Goal: Check status: Check status

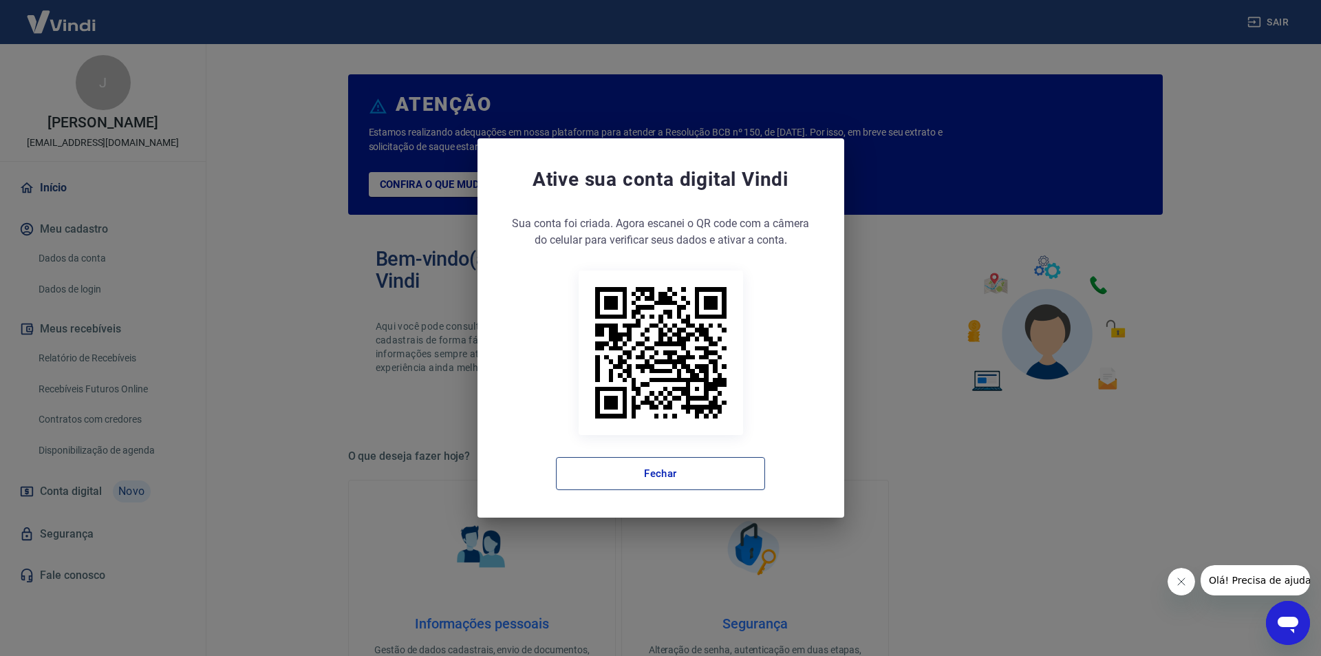
click at [638, 484] on button "Fechar" at bounding box center [660, 473] width 209 height 33
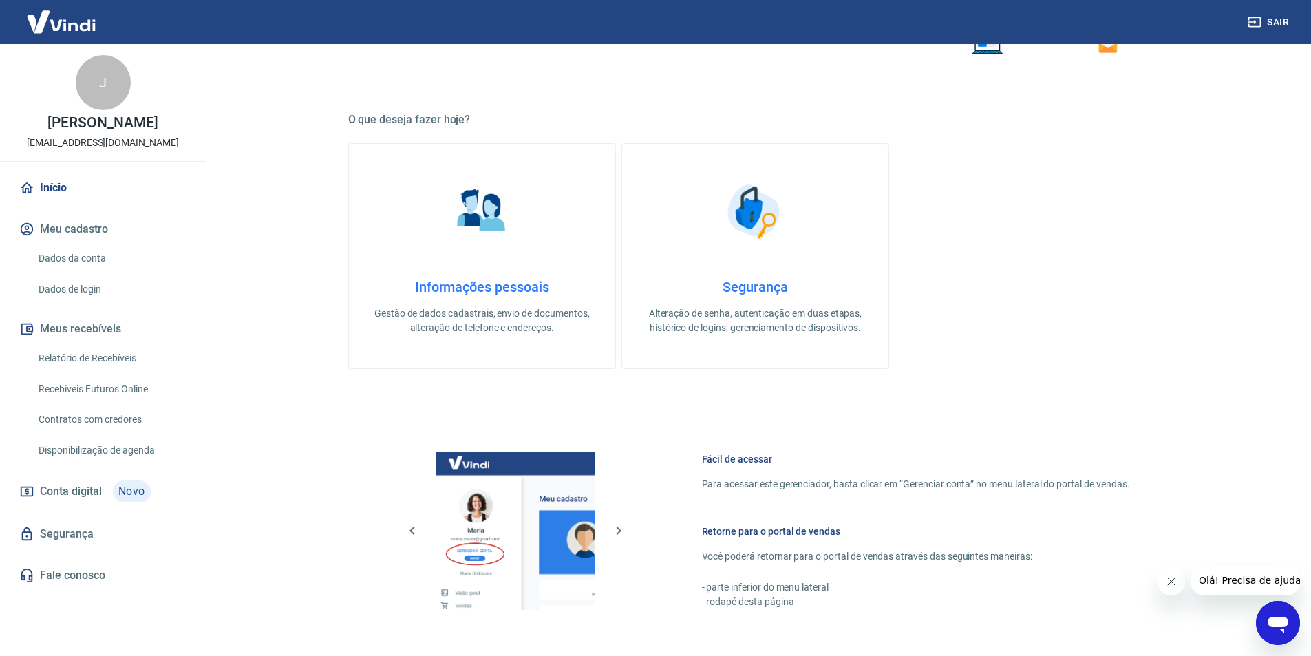
scroll to position [559, 0]
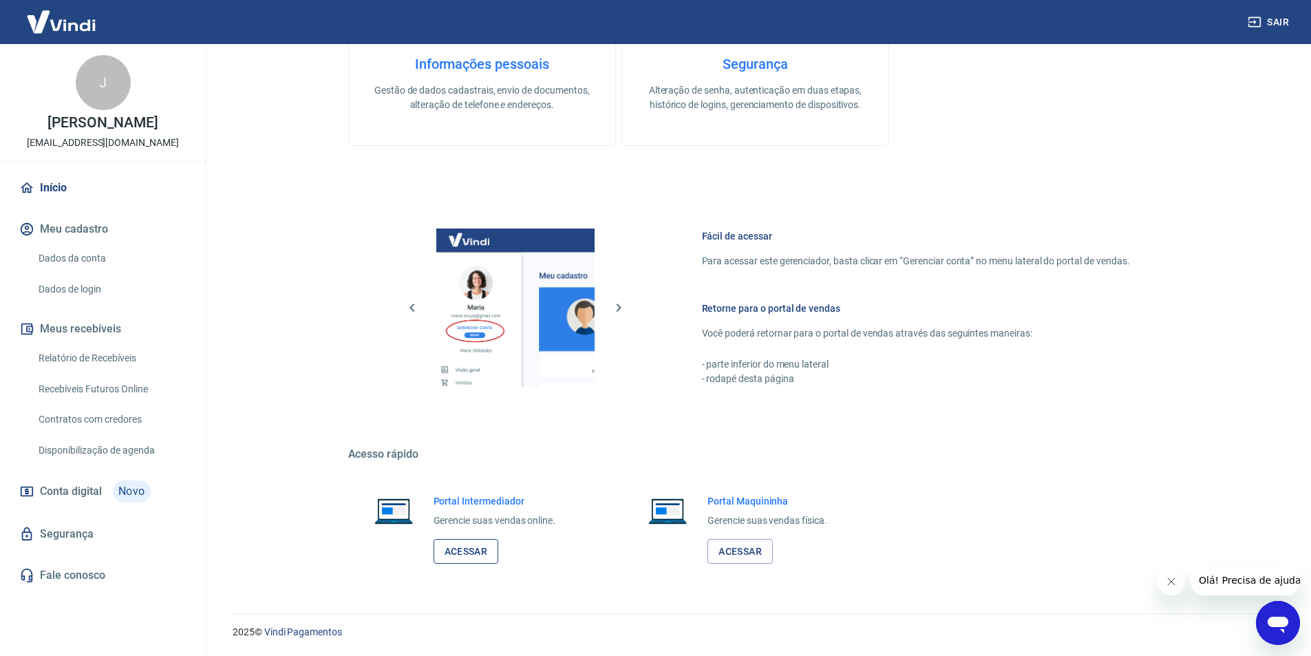
click at [464, 548] on link "Acessar" at bounding box center [466, 551] width 65 height 25
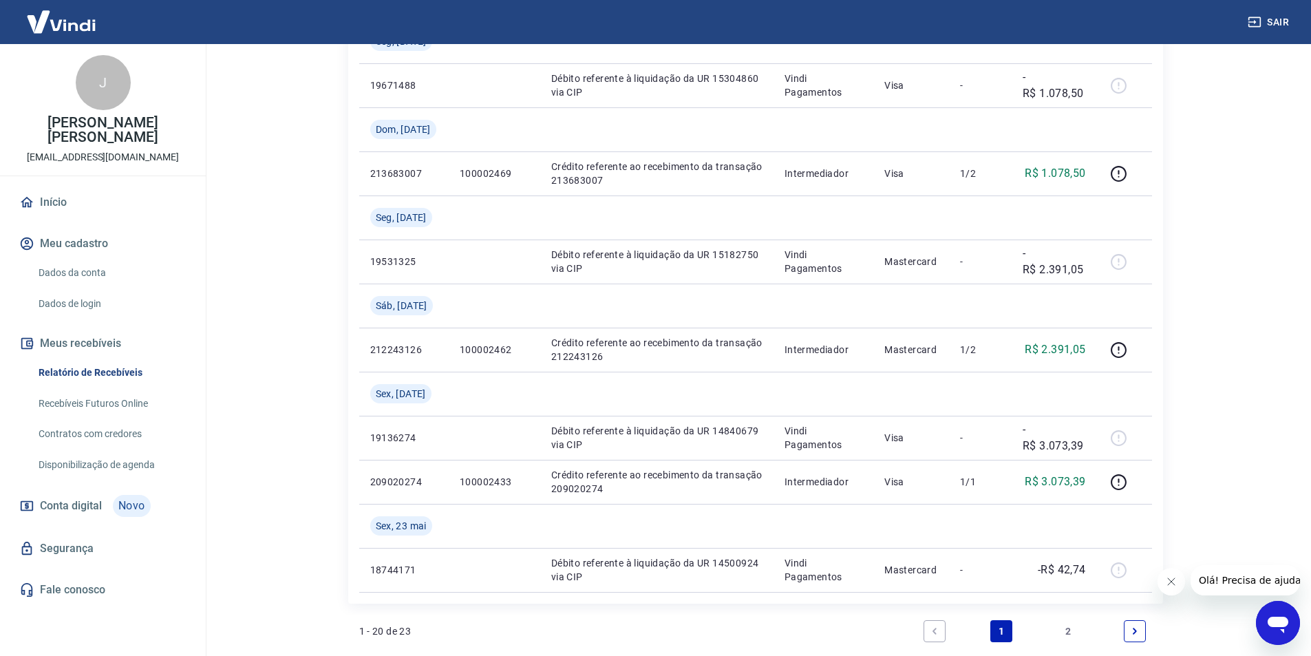
scroll to position [1099, 0]
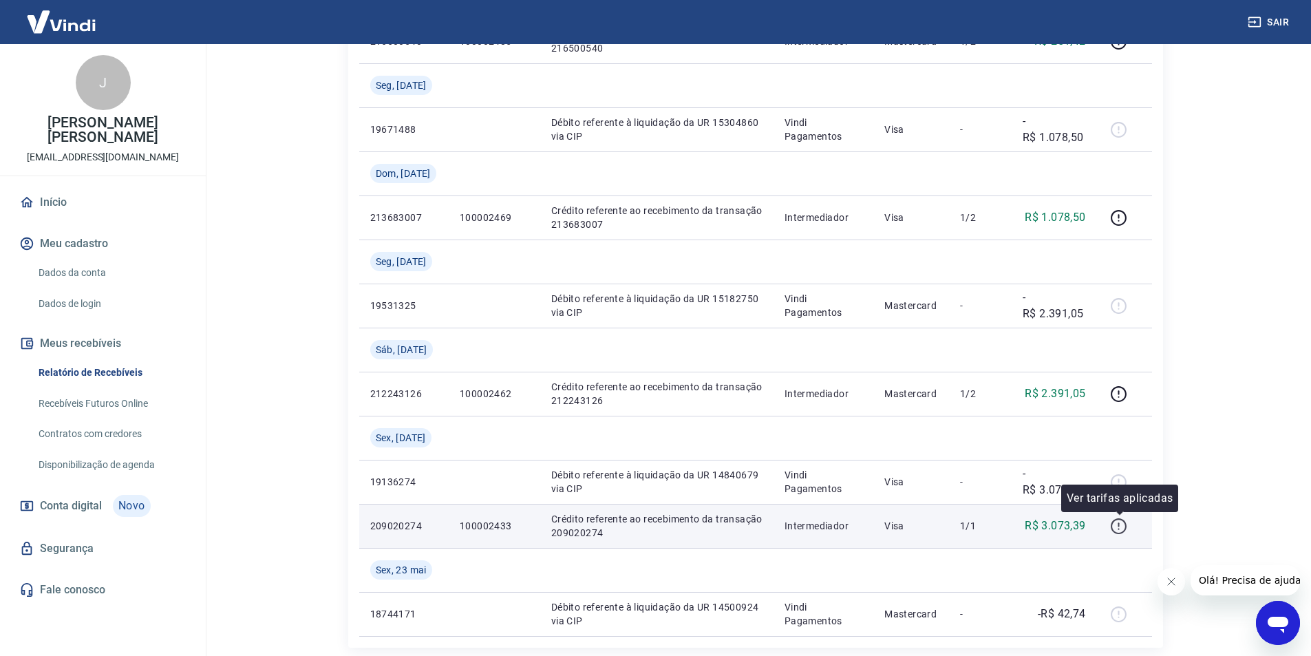
click at [1114, 523] on icon "button" at bounding box center [1118, 525] width 17 height 17
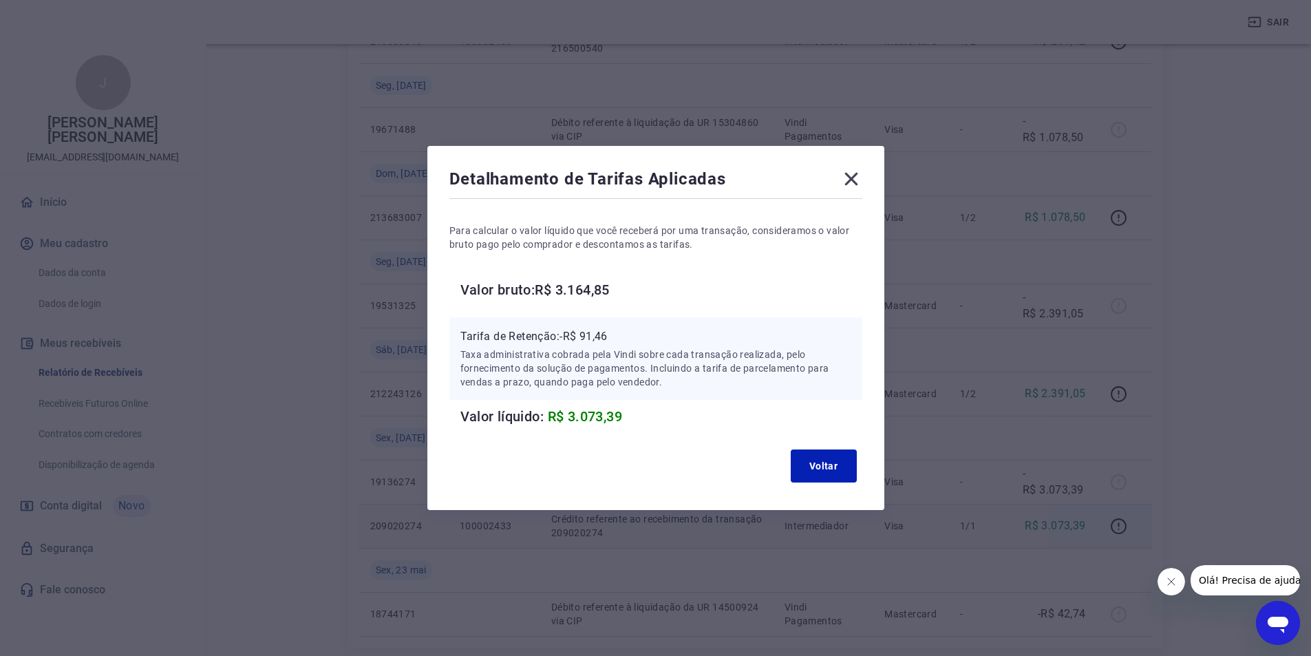
click at [859, 171] on icon at bounding box center [851, 179] width 22 height 22
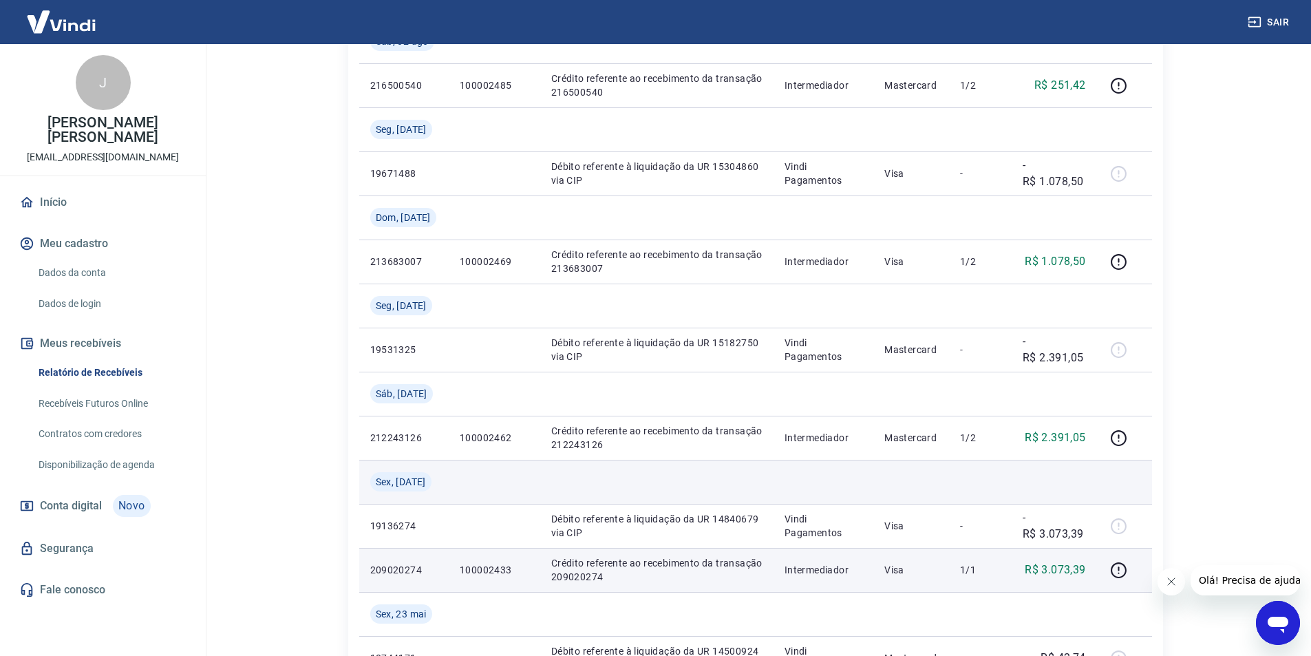
scroll to position [1030, 0]
